Goal: Navigation & Orientation: Find specific page/section

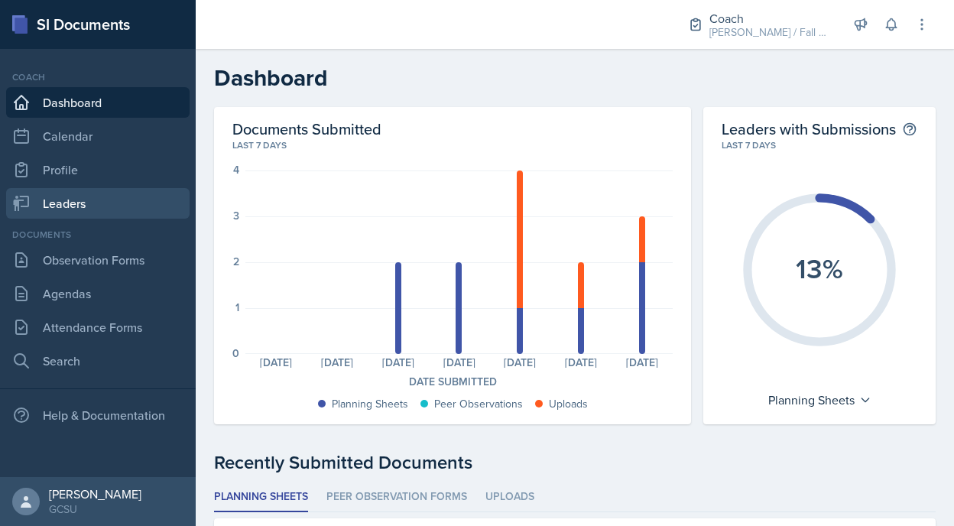
click at [80, 200] on link "Leaders" at bounding box center [98, 203] width 184 height 31
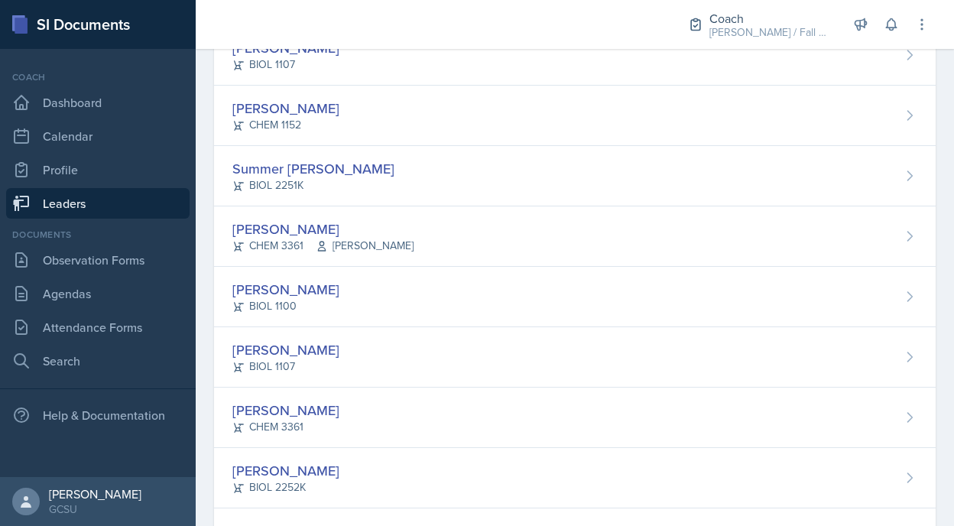
scroll to position [1377, 0]
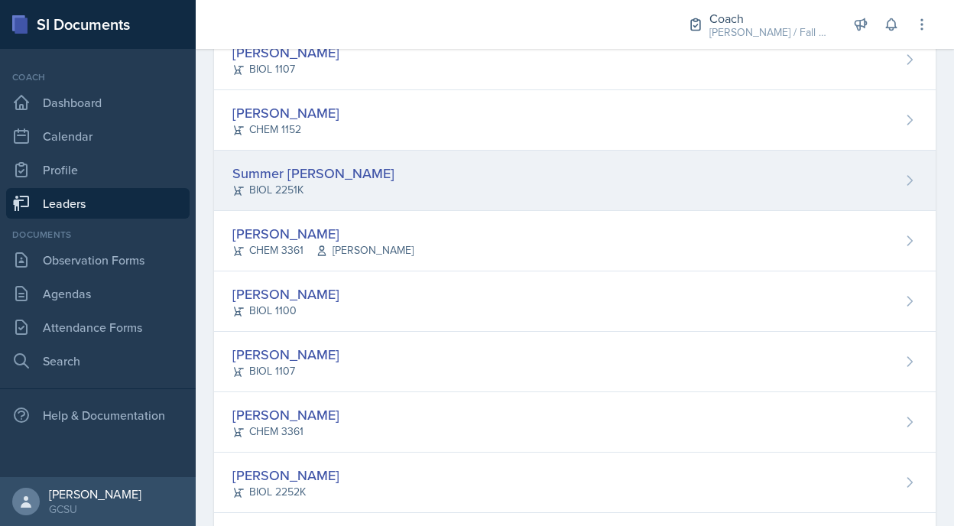
click at [363, 181] on div "Summer [PERSON_NAME] BIOL 2251K" at bounding box center [575, 181] width 722 height 60
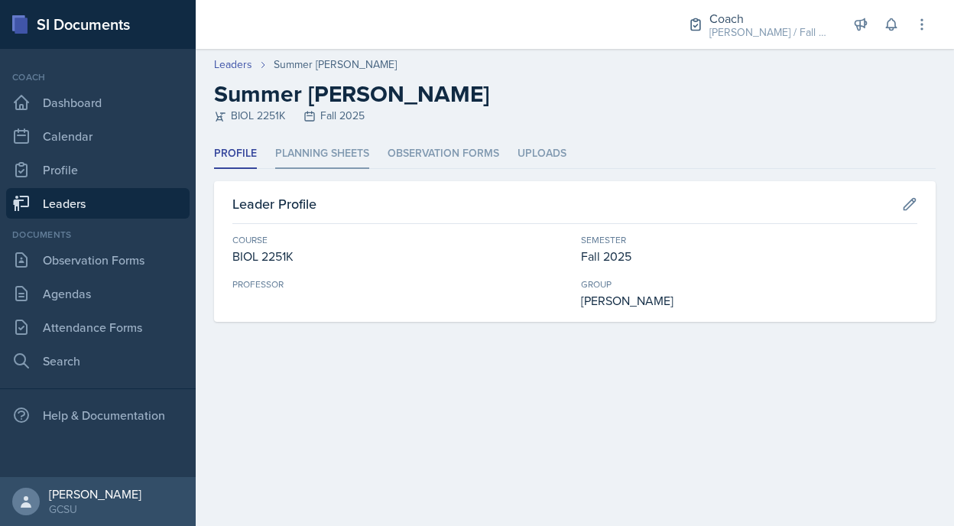
click at [342, 159] on li "Planning Sheets" at bounding box center [322, 154] width 94 height 30
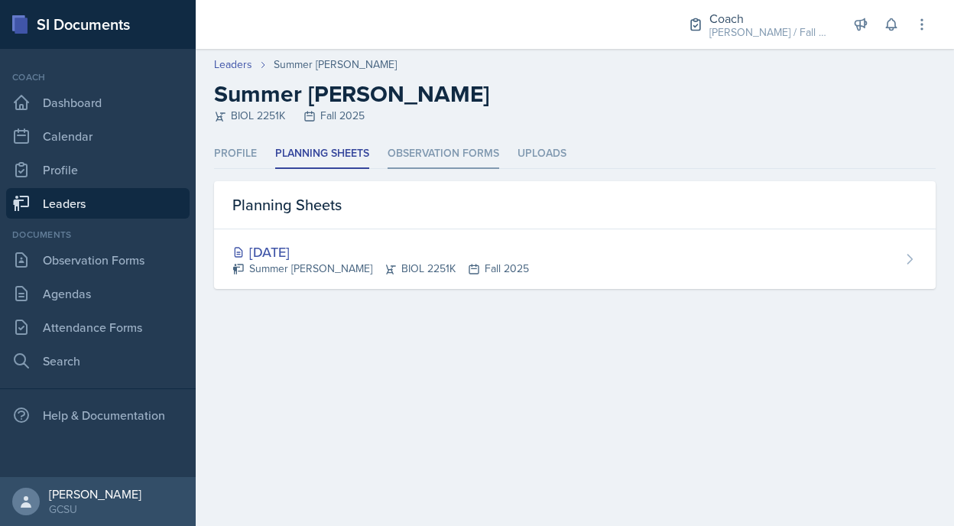
click at [420, 167] on li "Observation Forms" at bounding box center [444, 154] width 112 height 30
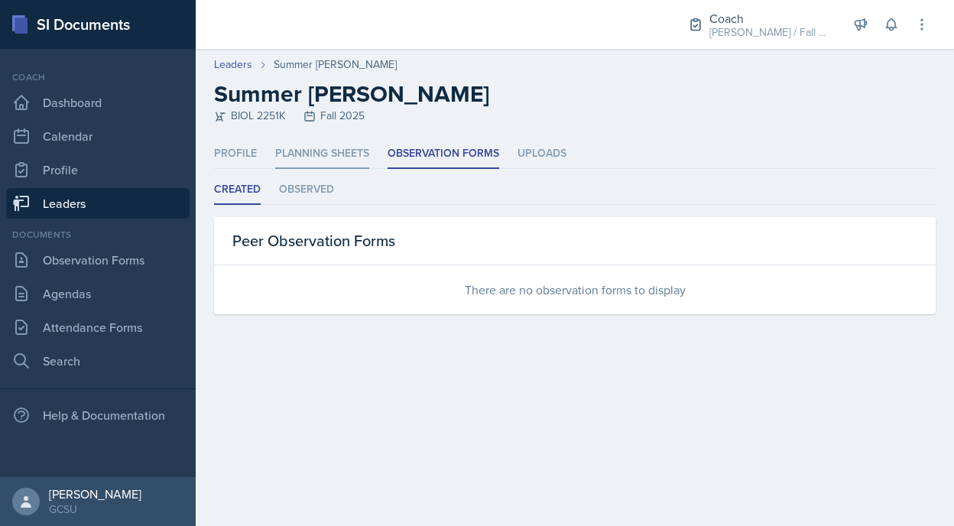
click at [360, 162] on li "Planning Sheets" at bounding box center [322, 154] width 94 height 30
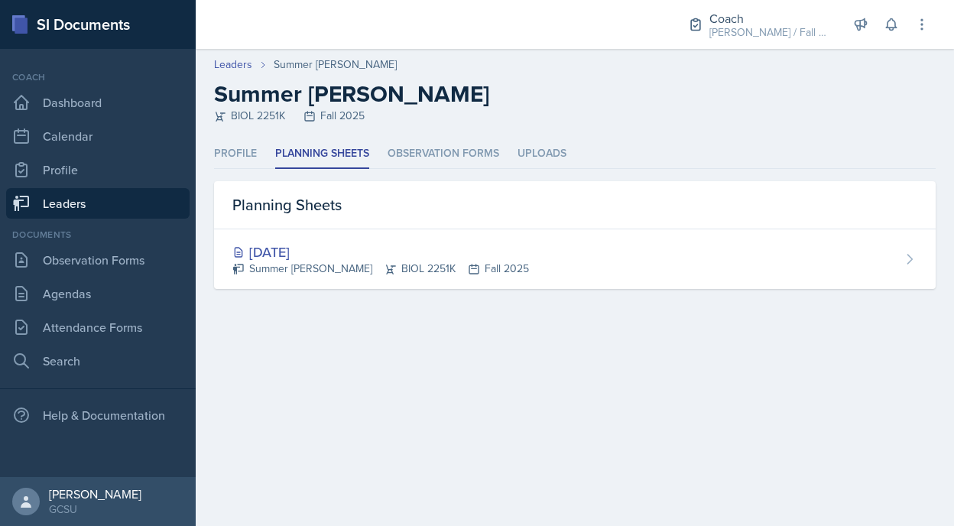
click at [420, 294] on div "Profile Planning Sheets Observation Forms Uploads Profile Planning Sheets Obser…" at bounding box center [575, 232] width 759 height 187
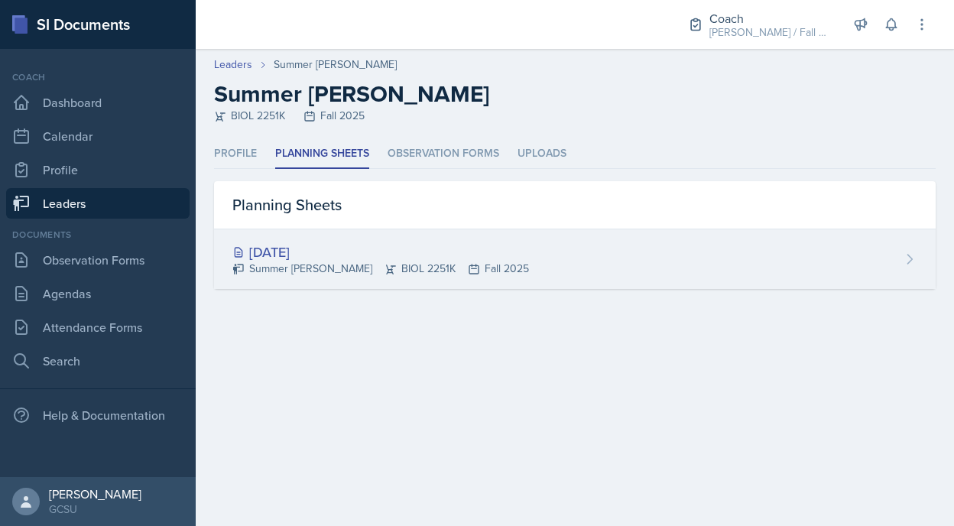
click at [468, 271] on icon at bounding box center [474, 269] width 12 height 12
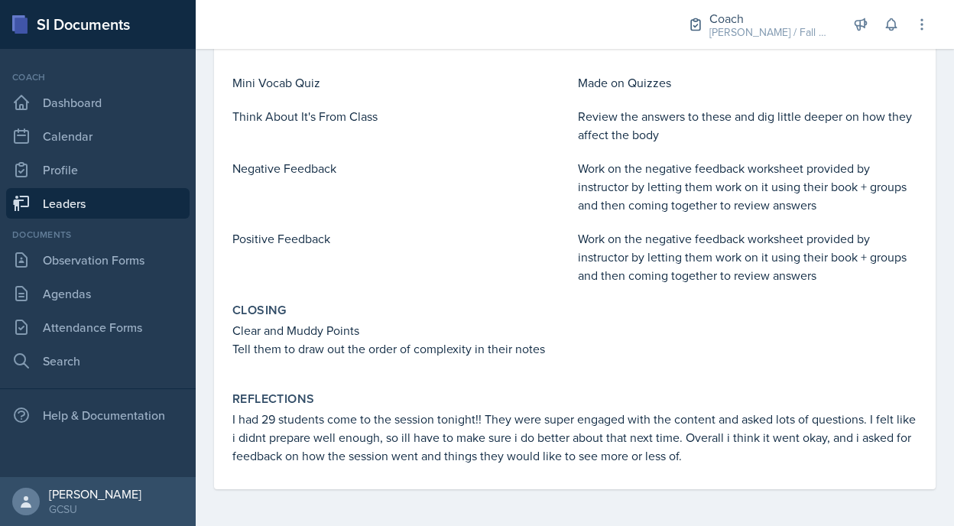
scroll to position [479, 0]
click at [137, 203] on link "Leaders" at bounding box center [98, 203] width 184 height 31
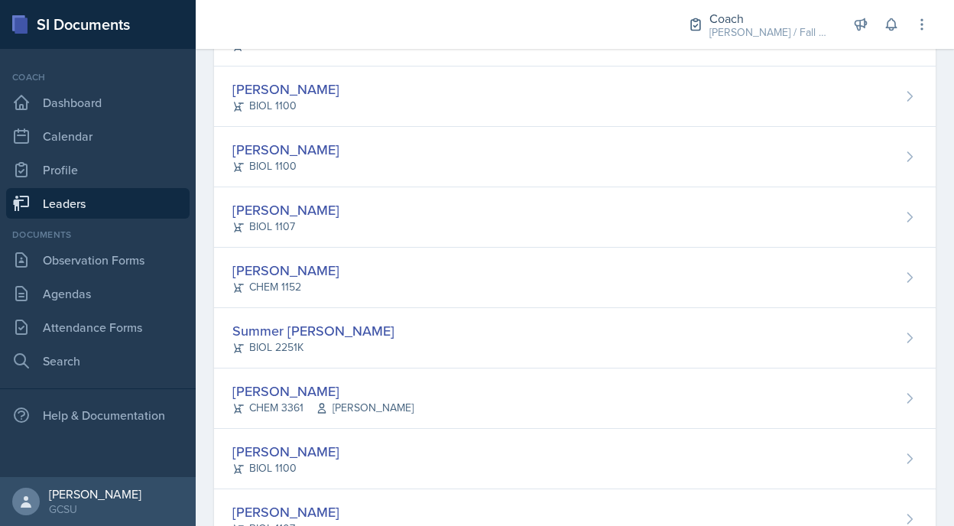
scroll to position [1227, 0]
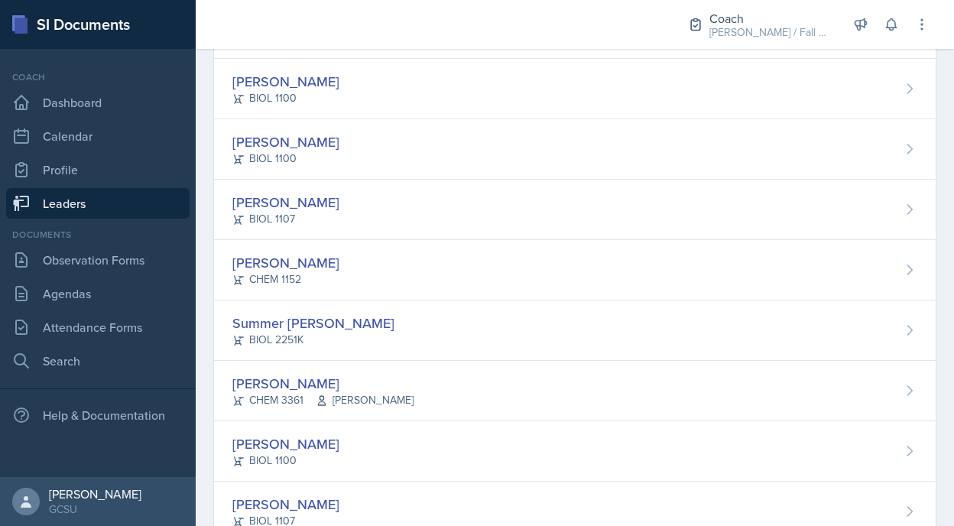
click at [260, 310] on div "Summer [PERSON_NAME] BIOL 2251K" at bounding box center [575, 331] width 722 height 60
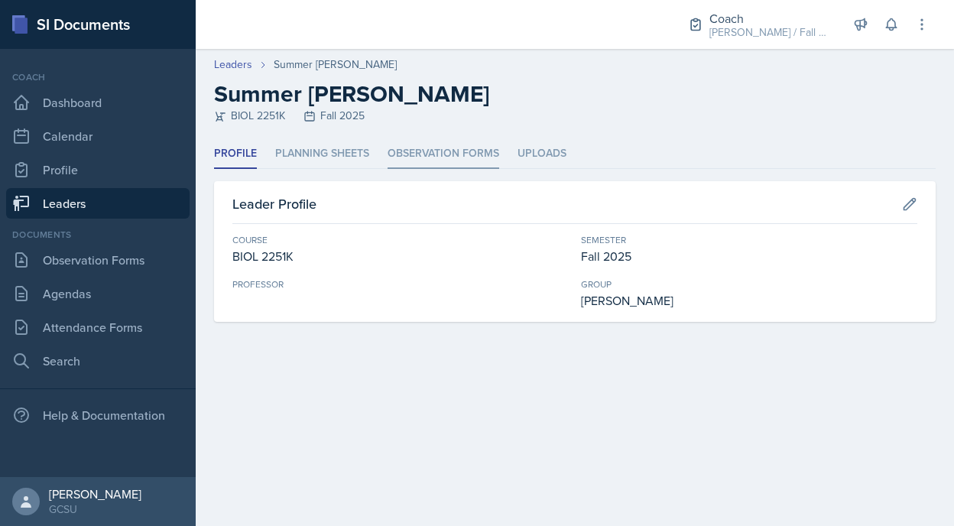
click at [456, 153] on li "Observation Forms" at bounding box center [444, 154] width 112 height 30
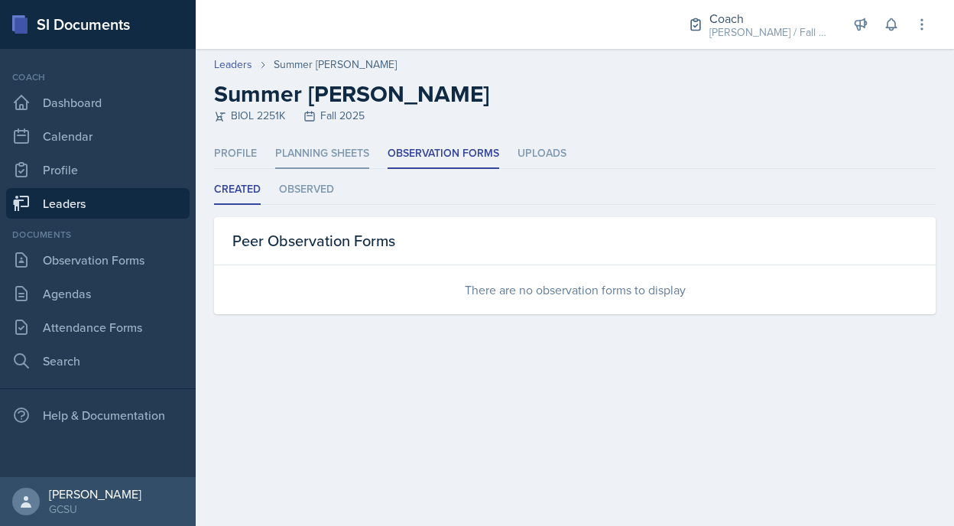
click at [304, 145] on li "Planning Sheets" at bounding box center [322, 154] width 94 height 30
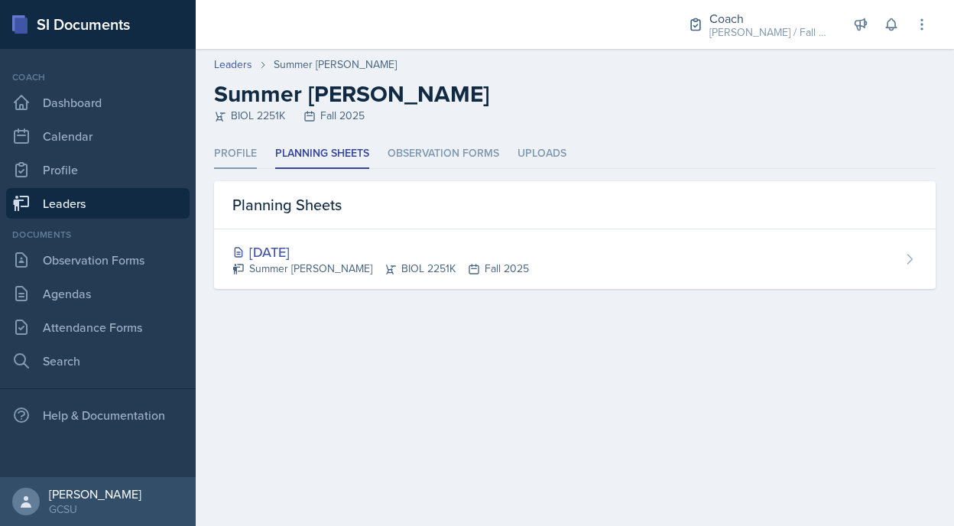
click at [214, 155] on li "Profile" at bounding box center [235, 154] width 43 height 30
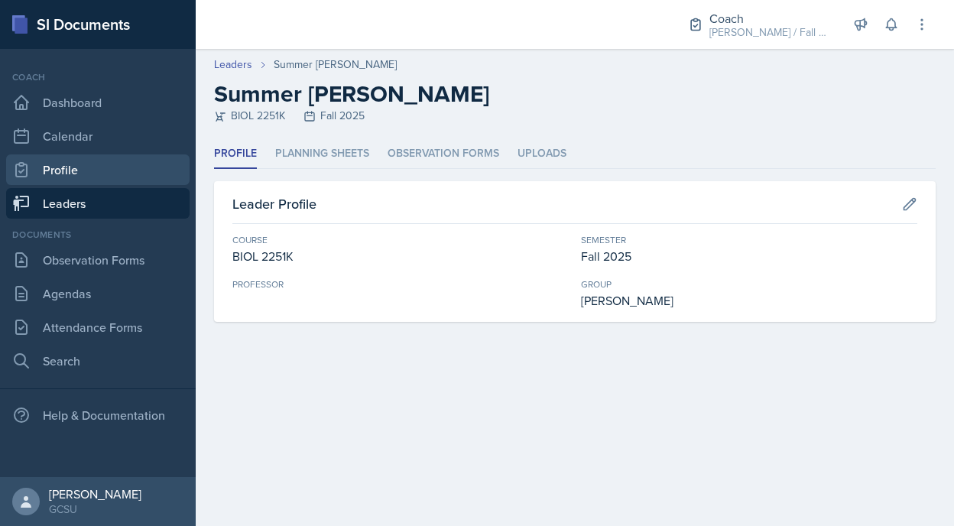
click at [93, 166] on link "Profile" at bounding box center [98, 169] width 184 height 31
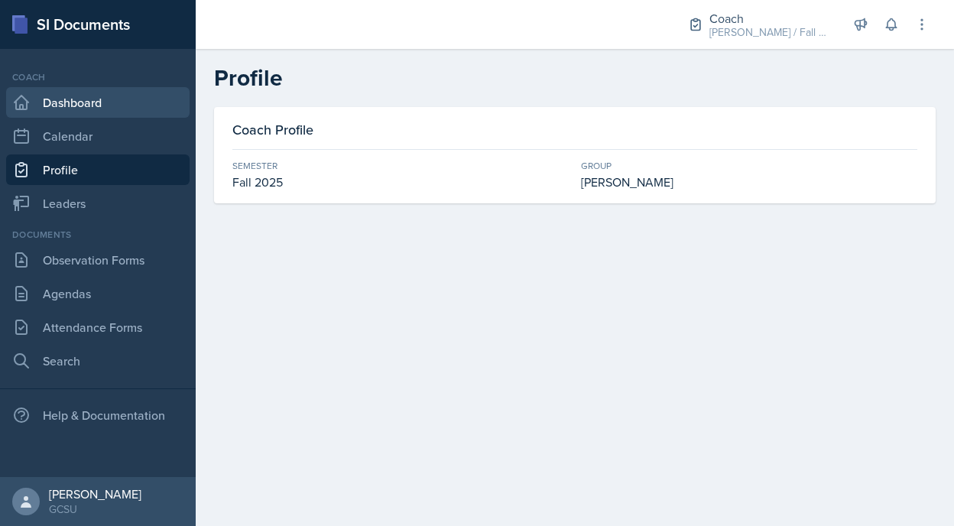
click at [86, 115] on link "Dashboard" at bounding box center [98, 102] width 184 height 31
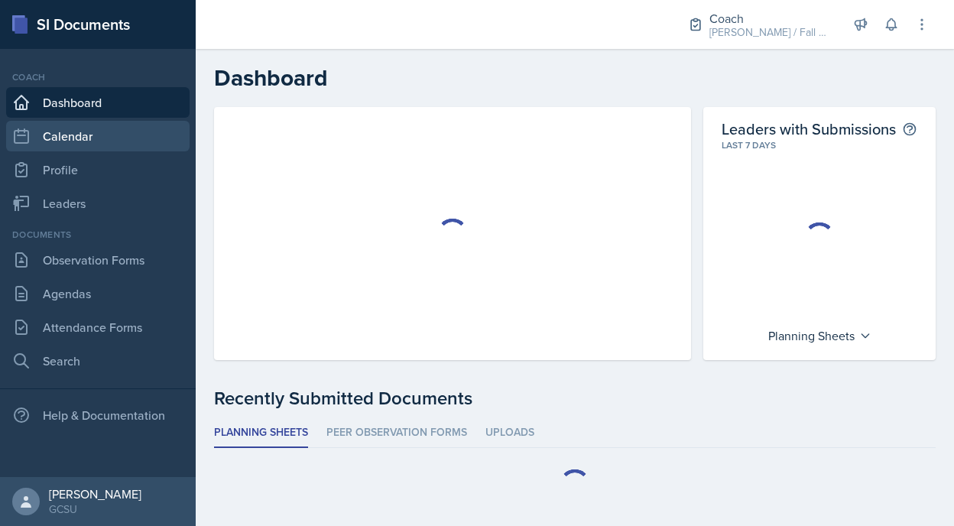
click at [86, 130] on link "Calendar" at bounding box center [98, 136] width 184 height 31
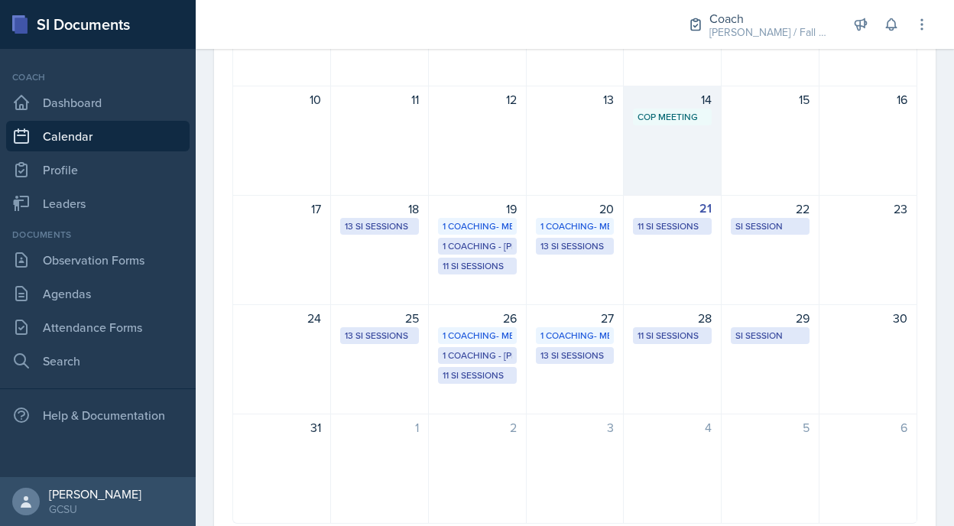
scroll to position [333, 0]
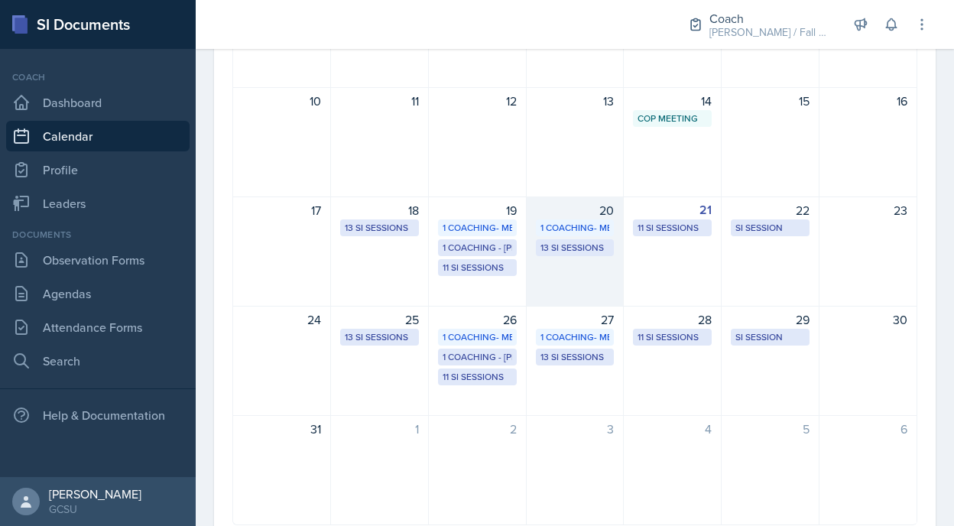
click at [573, 244] on div "13 SI Sessions" at bounding box center [576, 248] width 70 height 14
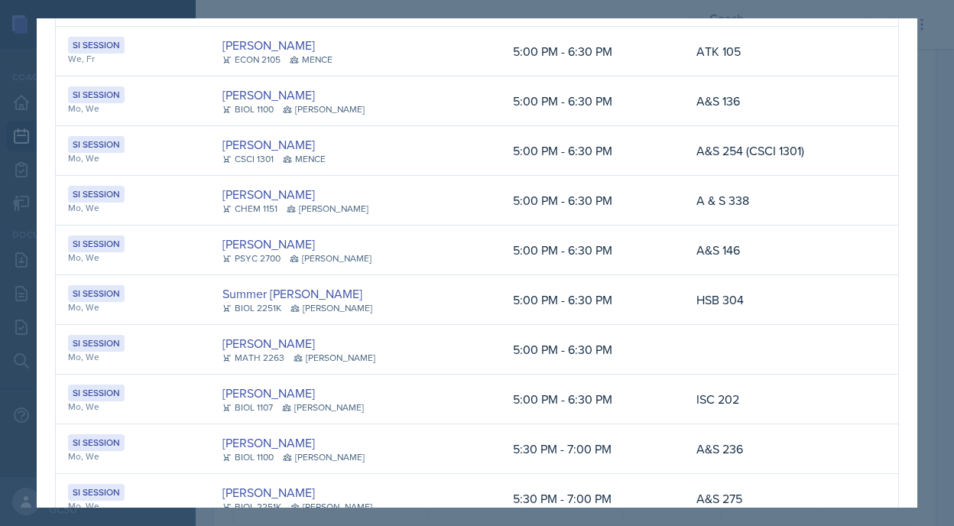
scroll to position [120, 0]
